Goal: Task Accomplishment & Management: Use online tool/utility

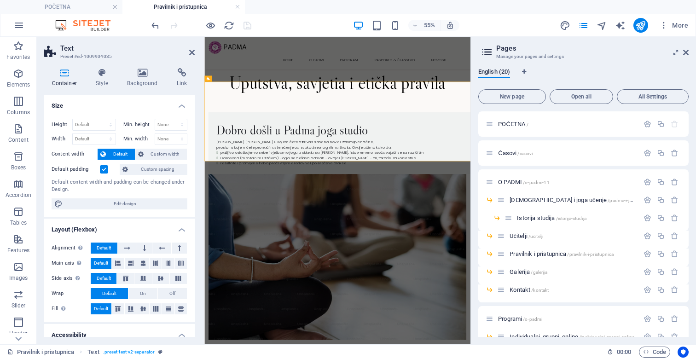
scroll to position [254, 0]
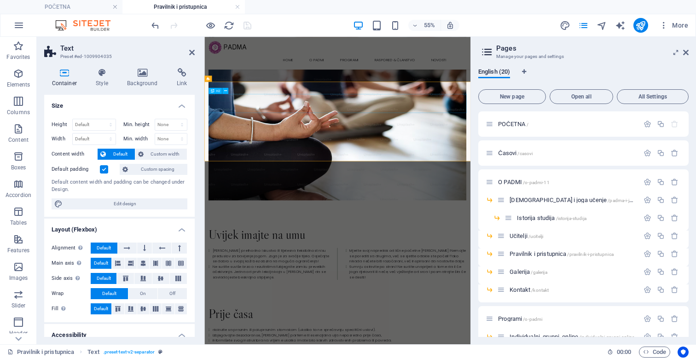
click at [409, 107] on div "Dobro došli u Padma joga studio Padma [PERSON_NAME] u kojem ćete otkrivati sebe…" at bounding box center [446, 127] width 484 height 459
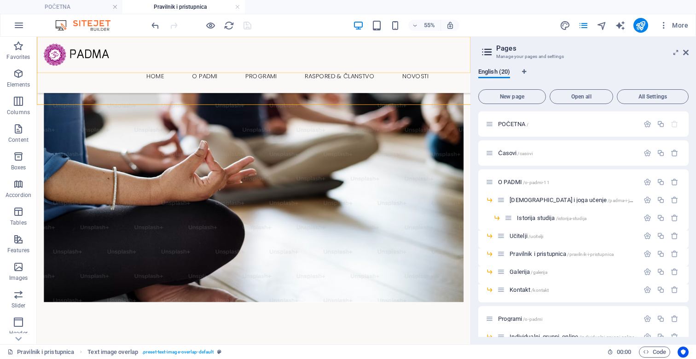
scroll to position [264, 0]
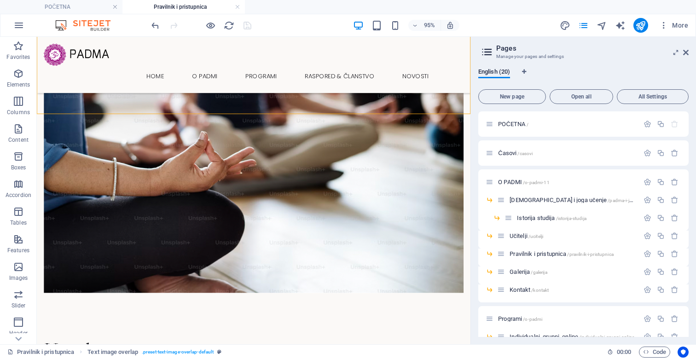
click at [689, 66] on div "English (20) New page Open all All Settings POČETNA / Časovi /casovi O PADMI /o…" at bounding box center [583, 203] width 225 height 284
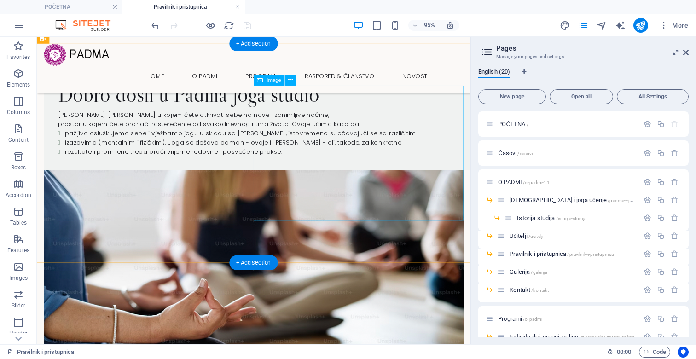
scroll to position [110, 0]
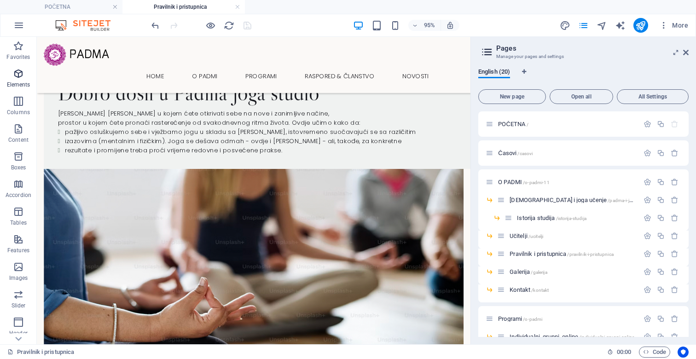
click at [20, 69] on icon "button" at bounding box center [18, 73] width 11 height 11
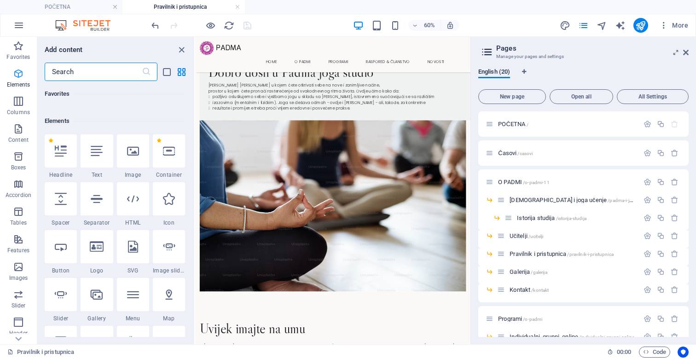
scroll to position [98, 0]
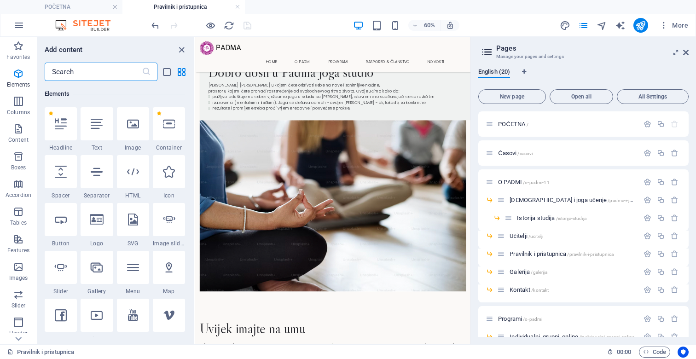
click at [64, 72] on input "text" at bounding box center [93, 72] width 97 height 18
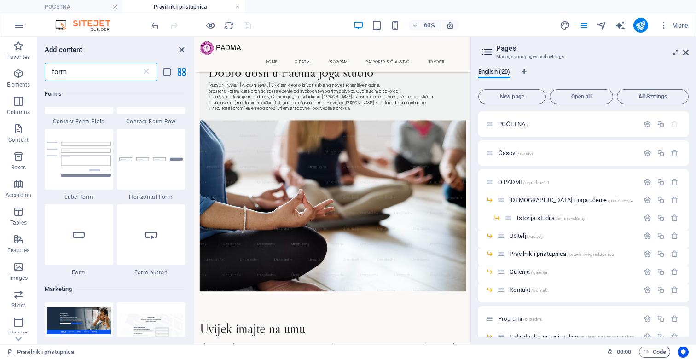
scroll to position [335, 0]
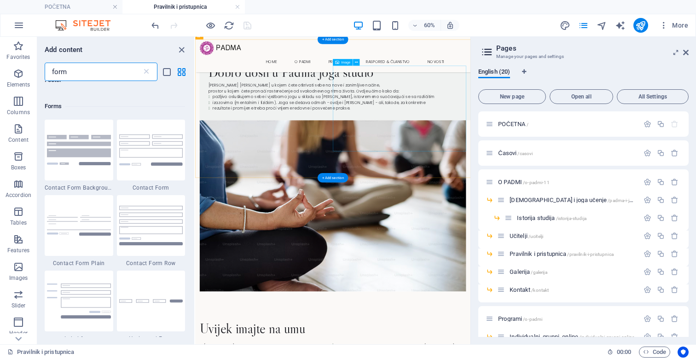
type input "form"
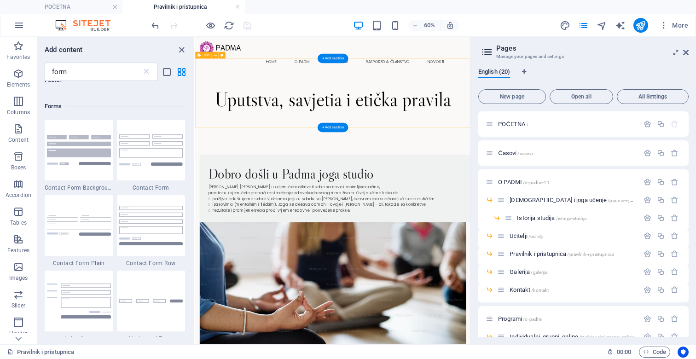
scroll to position [2, 0]
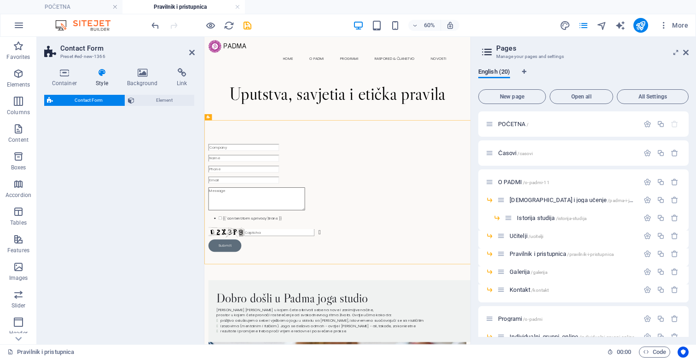
select select "rem"
select select "preset-contact-form-v3-default"
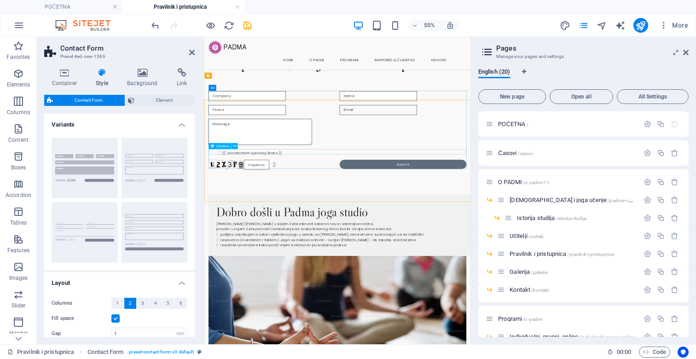
scroll to position [41, 0]
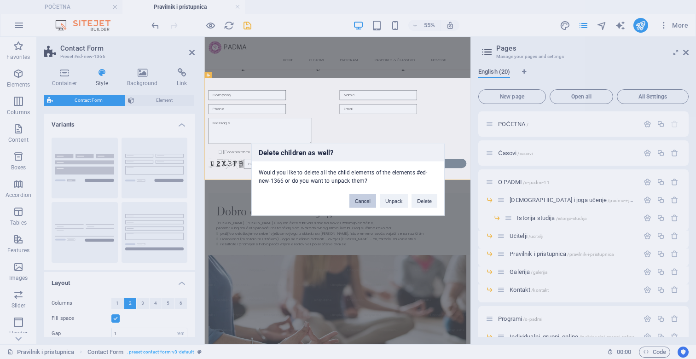
click at [364, 204] on button "Cancel" at bounding box center [362, 201] width 27 height 14
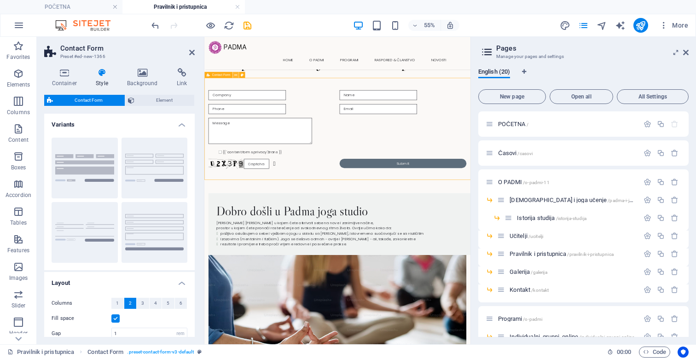
click at [235, 75] on icon at bounding box center [235, 75] width 3 height 6
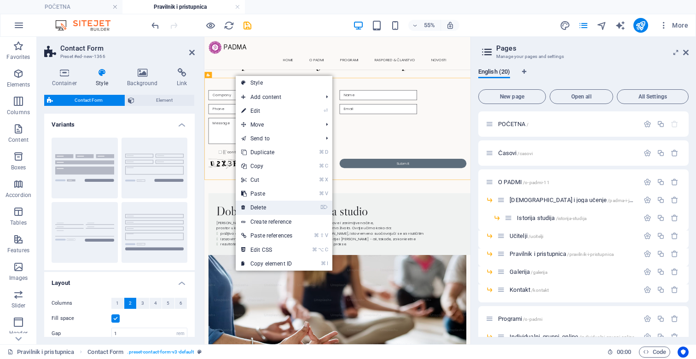
click at [260, 207] on link "⌦ Delete" at bounding box center [267, 208] width 62 height 14
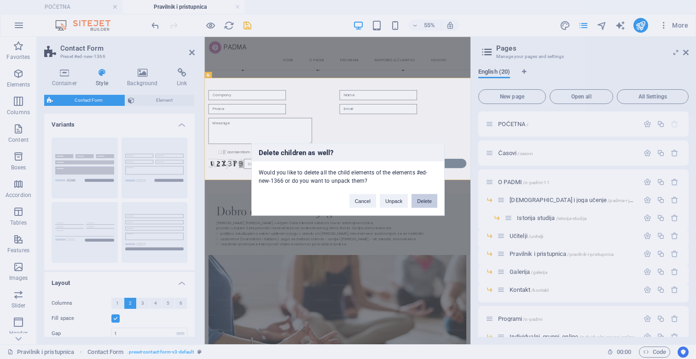
click at [426, 199] on button "Delete" at bounding box center [425, 201] width 26 height 14
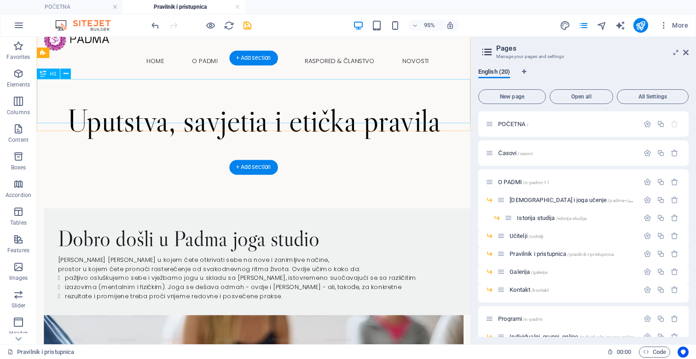
scroll to position [0, 0]
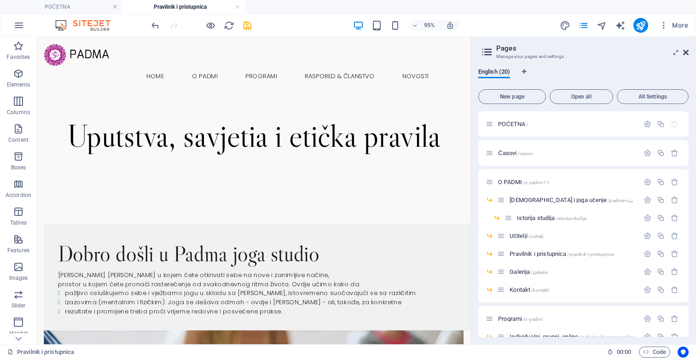
drag, startPoint x: 685, startPoint y: 51, endPoint x: 648, endPoint y: 14, distance: 52.1
click at [685, 51] on icon at bounding box center [686, 52] width 6 height 7
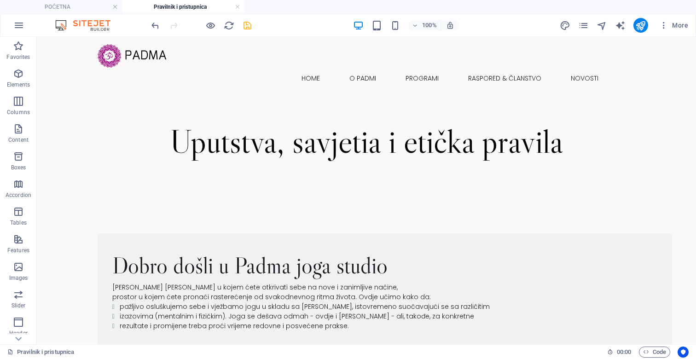
click at [247, 23] on icon "save" at bounding box center [247, 25] width 11 height 11
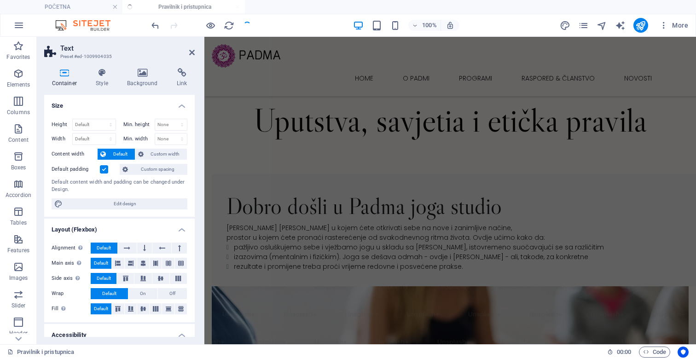
scroll to position [292, 0]
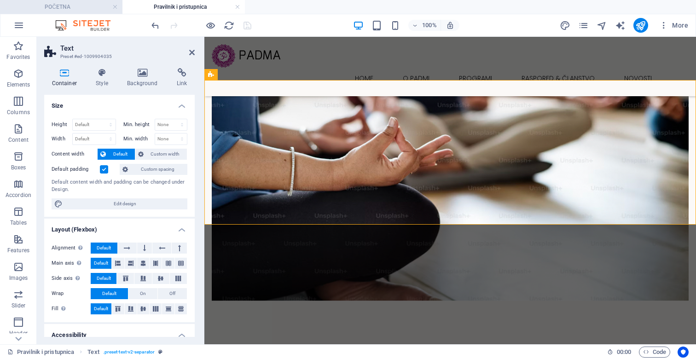
click at [90, 12] on li "POČETNA" at bounding box center [61, 7] width 122 height 14
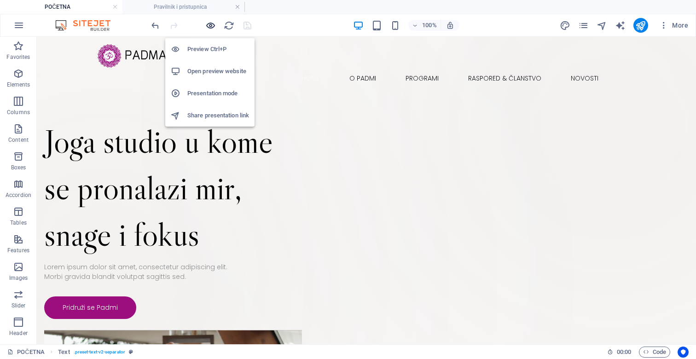
click at [207, 23] on icon "button" at bounding box center [210, 25] width 11 height 11
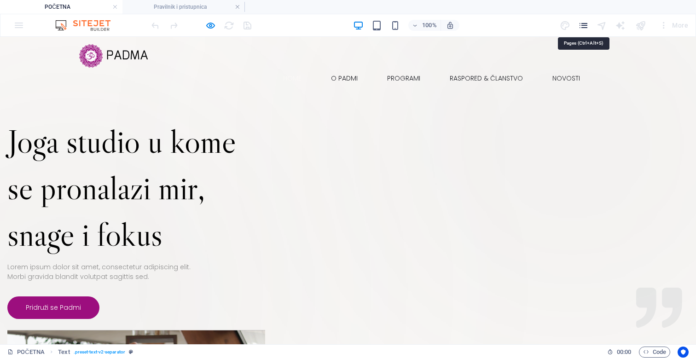
click at [587, 23] on icon "pages" at bounding box center [583, 25] width 11 height 11
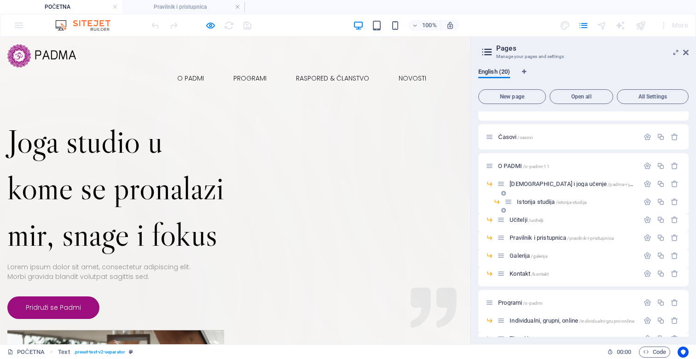
scroll to position [18, 0]
click at [673, 254] on icon "button" at bounding box center [675, 254] width 8 height 8
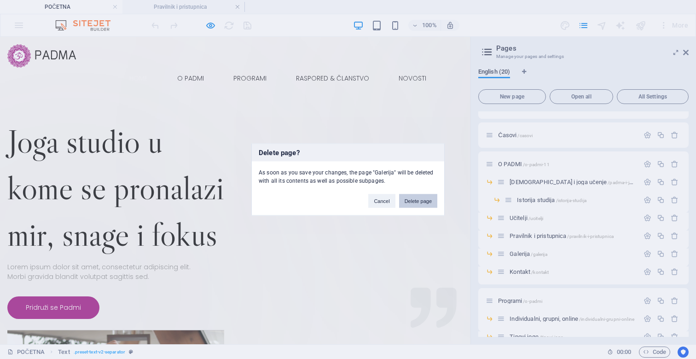
click at [412, 204] on button "Delete page" at bounding box center [418, 201] width 38 height 14
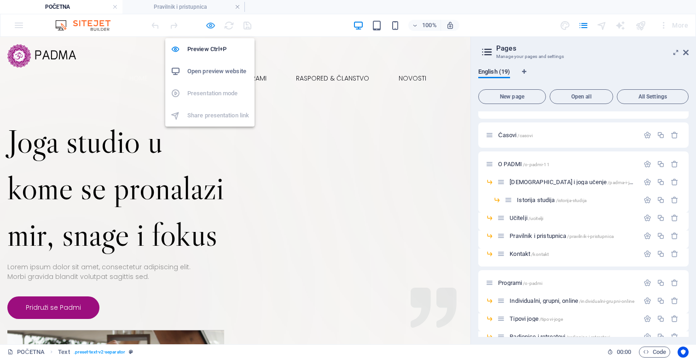
click at [212, 26] on icon "button" at bounding box center [210, 25] width 11 height 11
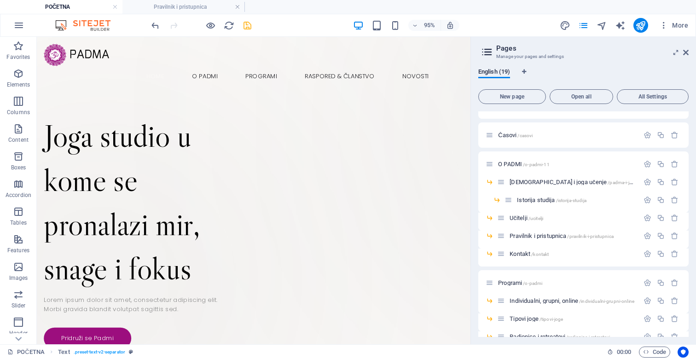
click at [249, 28] on icon "save" at bounding box center [247, 25] width 11 height 11
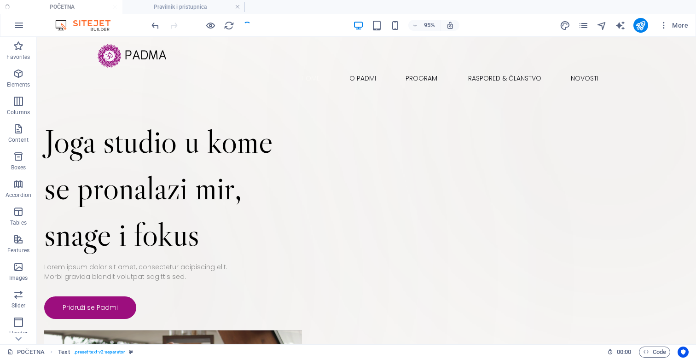
checkbox input "false"
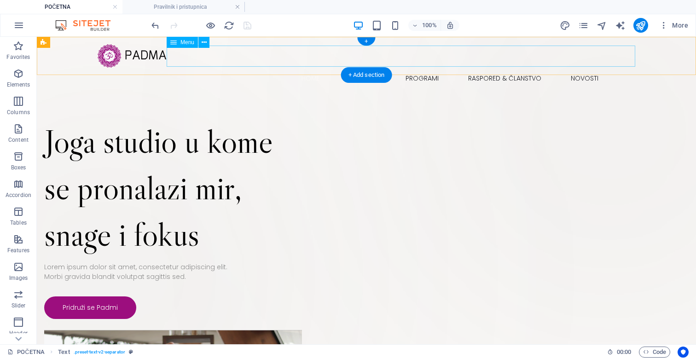
click at [368, 68] on nav "Home O Padmi Padma i joga učenje Učitelji Pravilnik i pristupnica Galerija Kont…" at bounding box center [367, 78] width 538 height 21
select select
select select "3"
select select
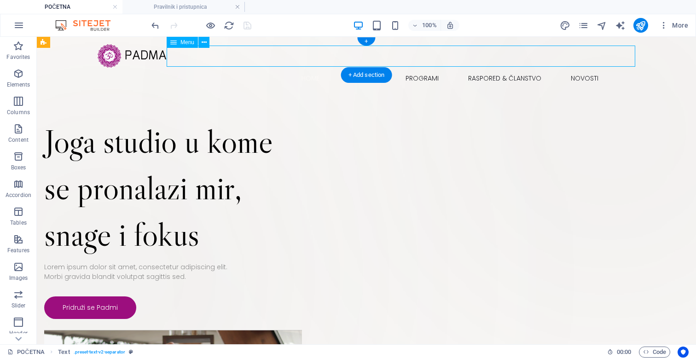
select select "5"
select select
select select "6"
select select
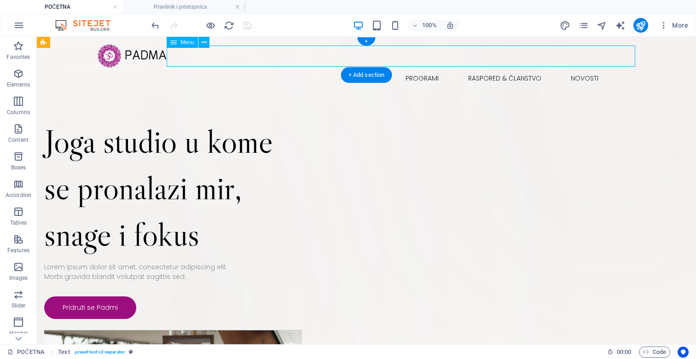
select select "7"
select select
select select "9"
select select
select select "10"
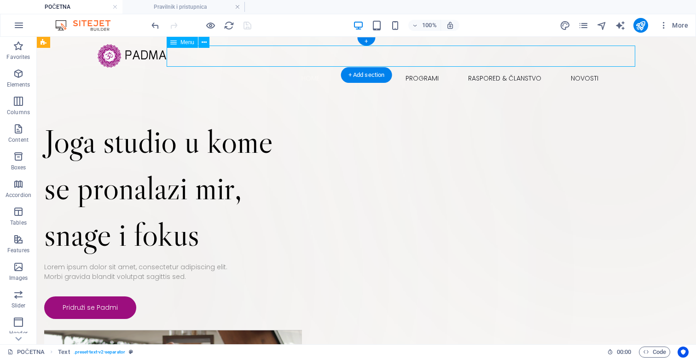
select select
select select "11"
select select
select select "12"
select select
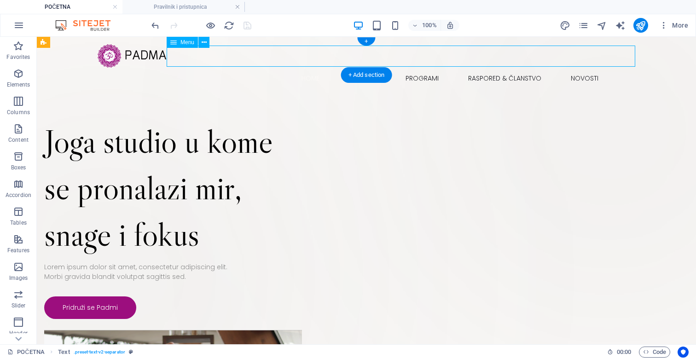
select select "13"
select select
select select "1"
select select
select select "14"
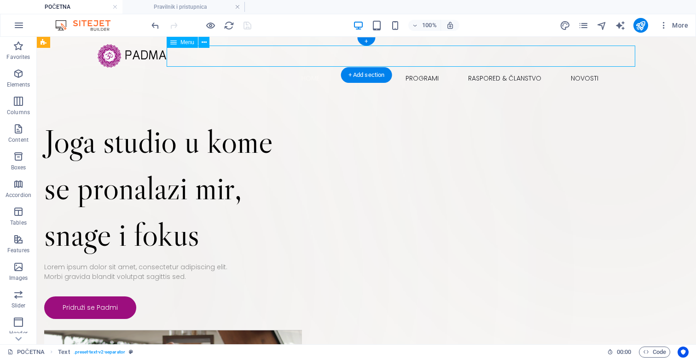
select select
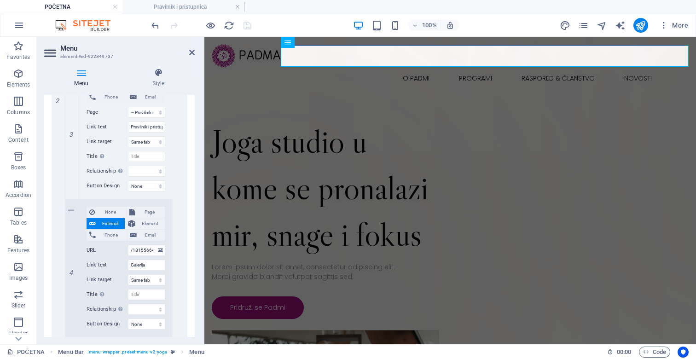
scroll to position [598, 0]
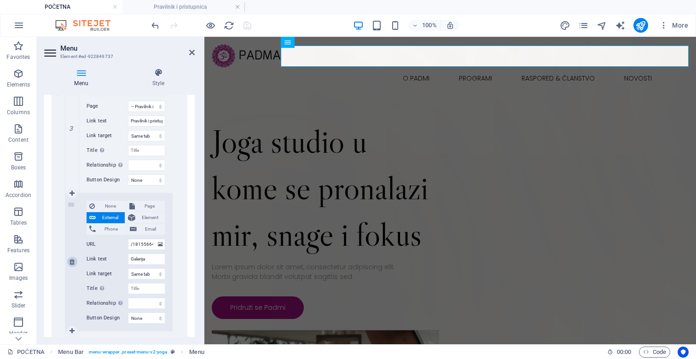
click at [70, 263] on icon at bounding box center [72, 262] width 5 height 6
select select
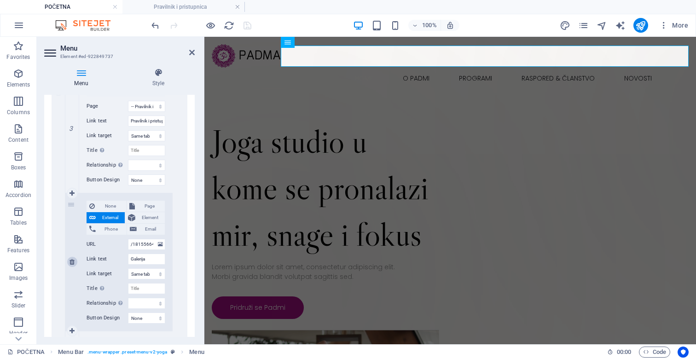
select select "7"
type input "Kontakt"
select select
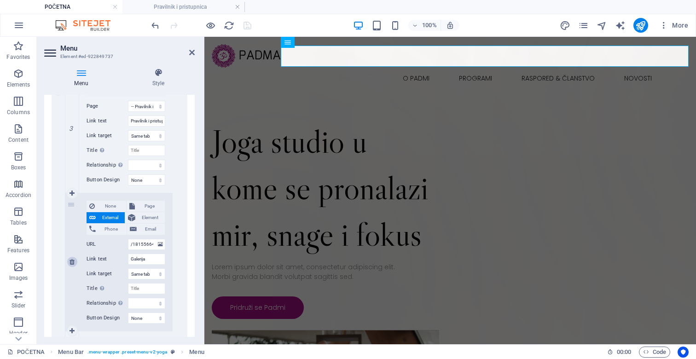
select select
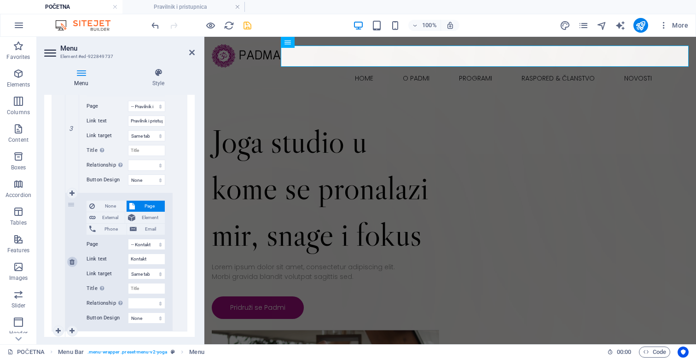
scroll to position [529, 0]
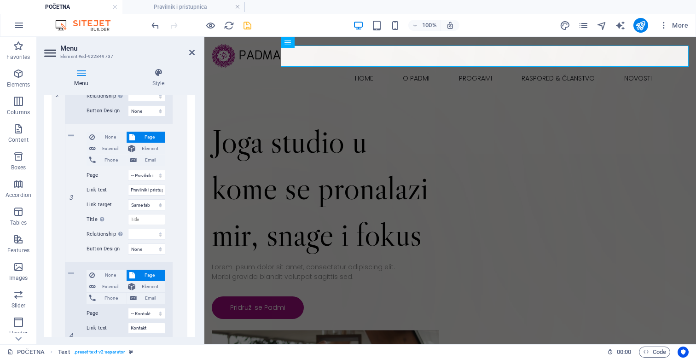
click at [245, 20] on icon "save" at bounding box center [247, 25] width 11 height 11
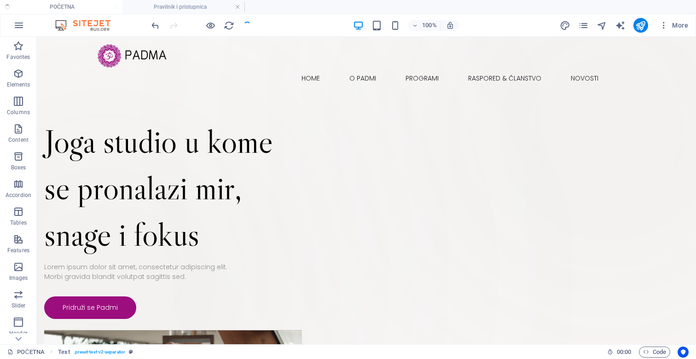
checkbox input "false"
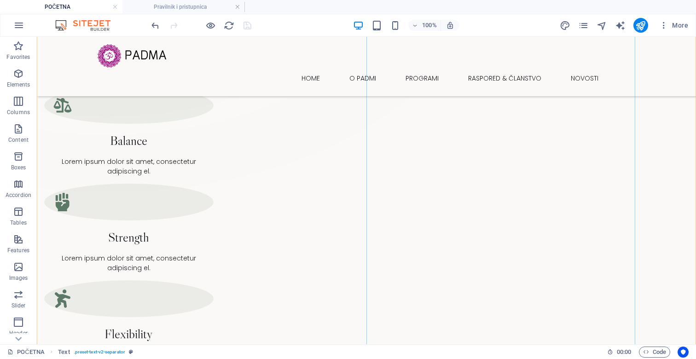
scroll to position [557, 0]
